Goal: Task Accomplishment & Management: Use online tool/utility

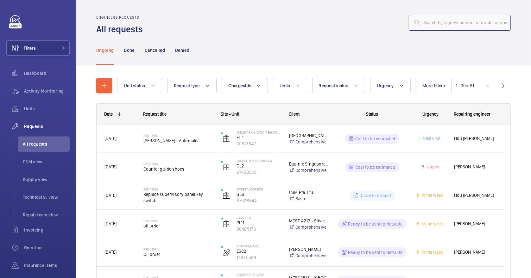
click at [440, 24] on input "text" at bounding box center [460, 23] width 102 height 16
paste input "R25-13085"
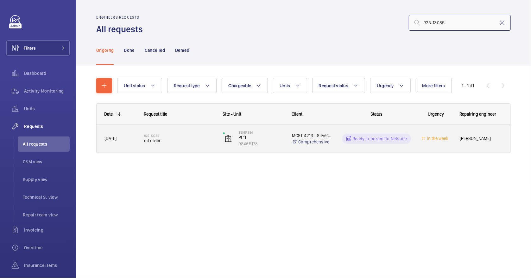
type input "R25-13085"
click at [188, 147] on div "R25-13085 oil order" at bounding box center [179, 139] width 71 height 18
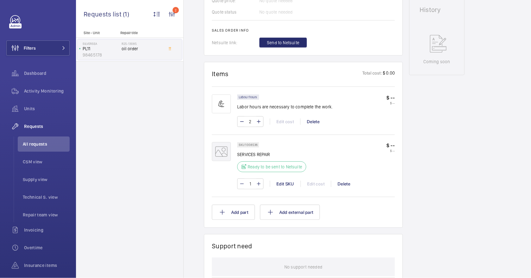
scroll to position [308, 0]
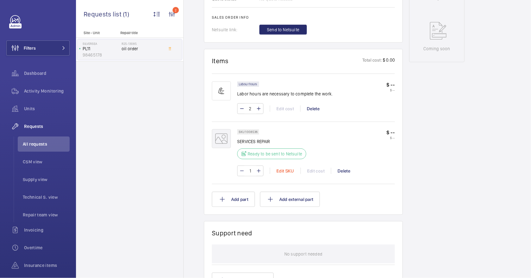
click at [286, 169] on div "Edit SKU" at bounding box center [285, 171] width 31 height 6
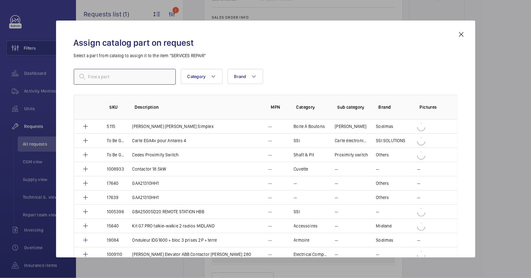
click at [104, 76] on input "text" at bounding box center [125, 77] width 102 height 16
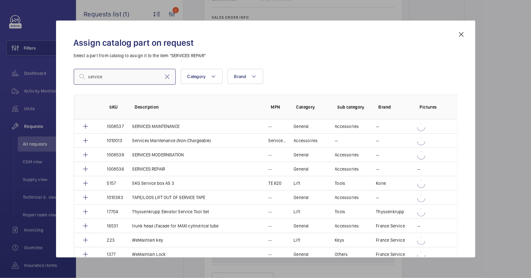
scroll to position [530, 0]
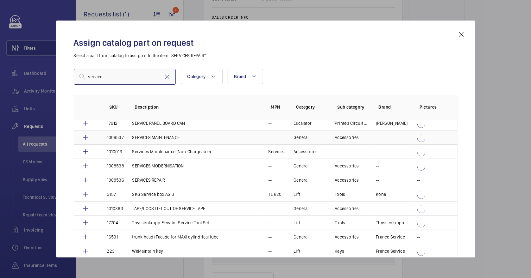
type input "service"
click at [168, 134] on p "SERVICES MAINTENANCE" at bounding box center [155, 137] width 47 height 6
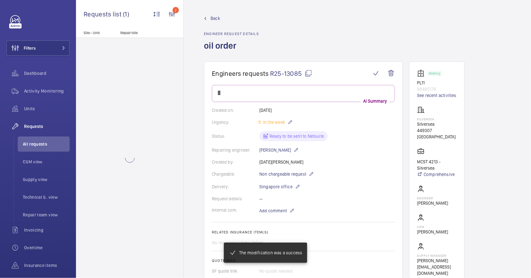
scroll to position [308, 0]
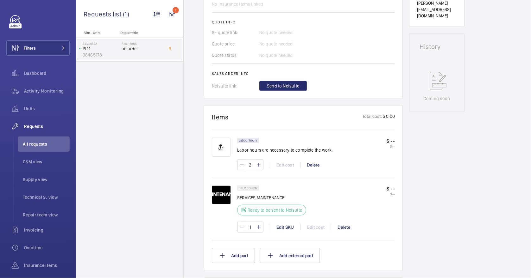
scroll to position [152, 0]
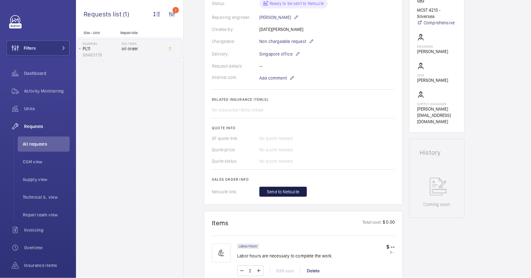
click at [288, 189] on span "Send to Netsuite" at bounding box center [283, 192] width 32 height 6
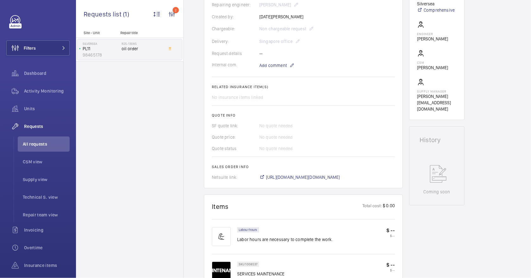
scroll to position [171, 0]
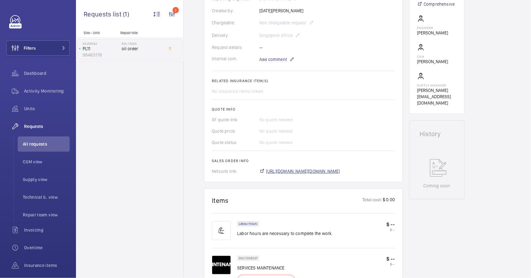
click at [333, 173] on span "[URL][DOMAIN_NAME][DOMAIN_NAME]" at bounding box center [303, 171] width 74 height 6
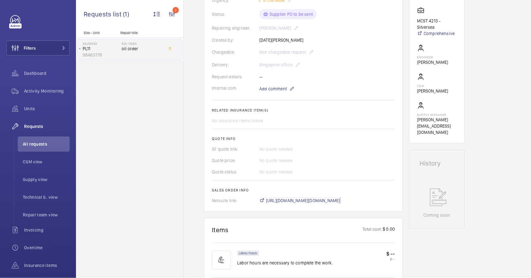
scroll to position [44, 0]
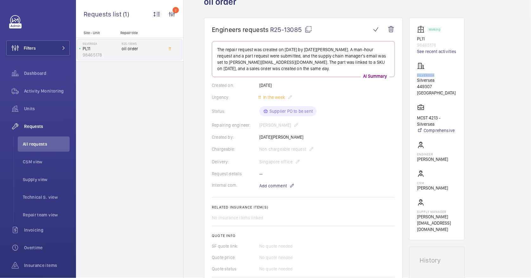
drag, startPoint x: 434, startPoint y: 76, endPoint x: 414, endPoint y: 75, distance: 20.3
click at [414, 75] on wm-front-card "Working PL11 98465178 See recent activities Silversea Silversea 449307 [GEOGRAP…" at bounding box center [436, 129] width 55 height 223
drag, startPoint x: 414, startPoint y: 75, endPoint x: 419, endPoint y: 75, distance: 5.1
copy p "Silversea"
